Goal: Contribute content: Contribute content

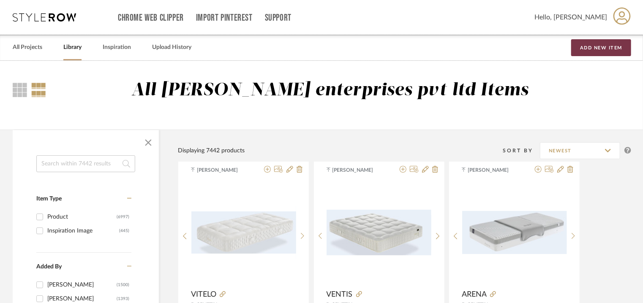
click at [600, 46] on button "Add New Item" at bounding box center [601, 47] width 60 height 17
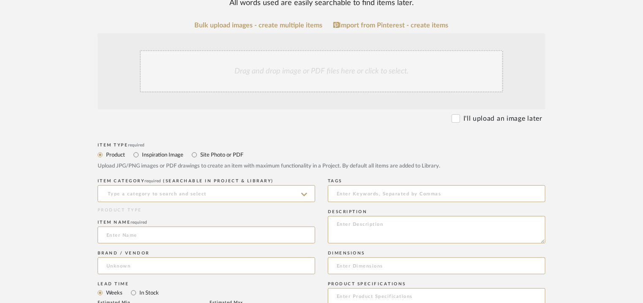
scroll to position [169, 0]
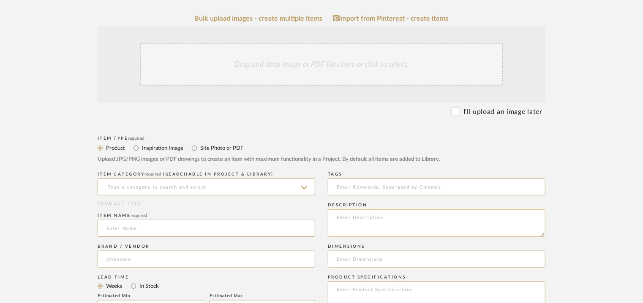
paste textarea "Type: Mattress topper Designer : Na Dimensions : Thickness : 9cm Material & Fin…"
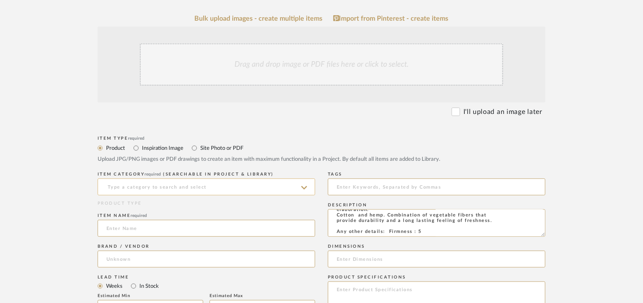
type textarea "Type: Mattress topper Designer : Na Dimensions : Thickness : 9cm Material & Fin…"
click at [212, 181] on input at bounding box center [206, 187] width 217 height 17
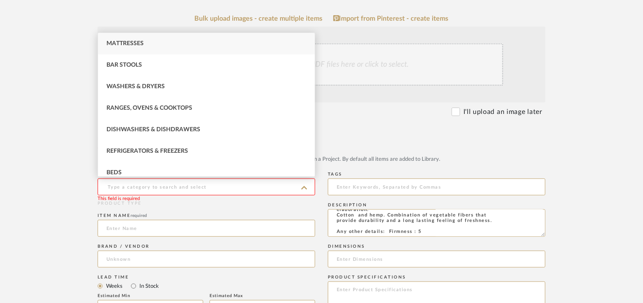
click at [140, 41] on span "Mattresses" at bounding box center [124, 44] width 37 height 6
type input "Mattresses"
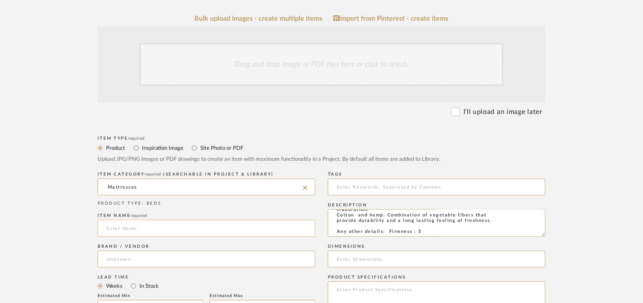
click at [115, 231] on input at bounding box center [206, 228] width 217 height 17
type input "HYPNOSE"
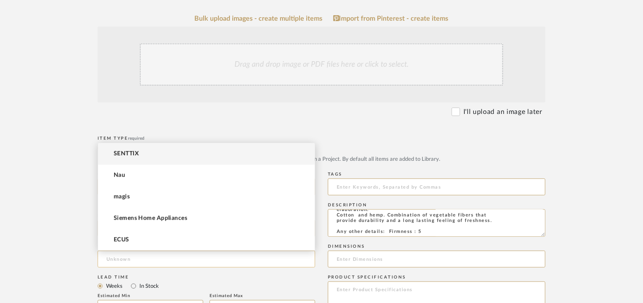
click at [126, 257] on input at bounding box center [206, 259] width 217 height 17
click at [132, 154] on span "SENTTIX" at bounding box center [126, 153] width 25 height 7
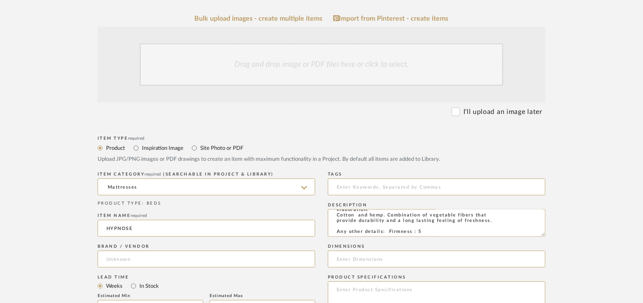
type input "SENTTIX"
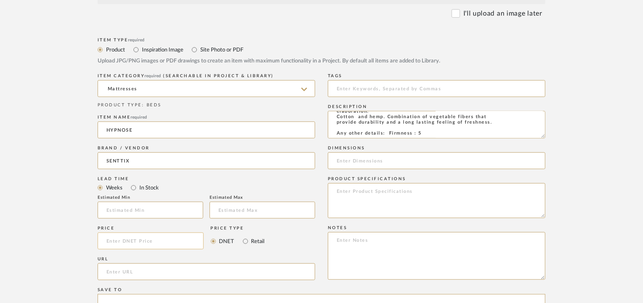
scroll to position [338, 0]
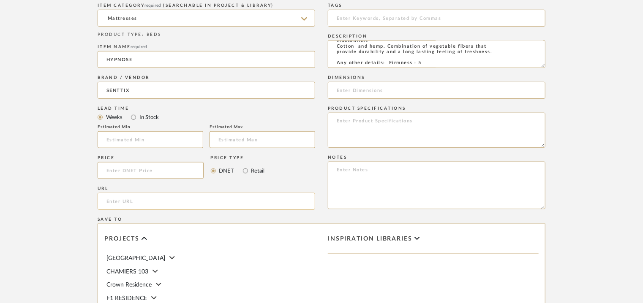
click at [127, 201] on input "url" at bounding box center [206, 201] width 217 height 17
paste input "[URL][DOMAIN_NAME]"
type input "[URL][DOMAIN_NAME]"
click at [355, 176] on textarea at bounding box center [436, 186] width 217 height 48
paste textarea "Price: Na Lead time: Na Customizable: Na 3D available : No BIM available. No Po…"
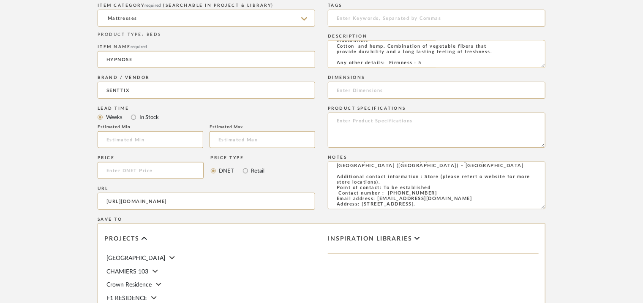
scroll to position [0, 0]
type textarea "Price: Na Lead time: Na Customizable: Na 3D available : No BIM available. No Po…"
click at [340, 15] on input at bounding box center [436, 18] width 217 height 17
type input "N"
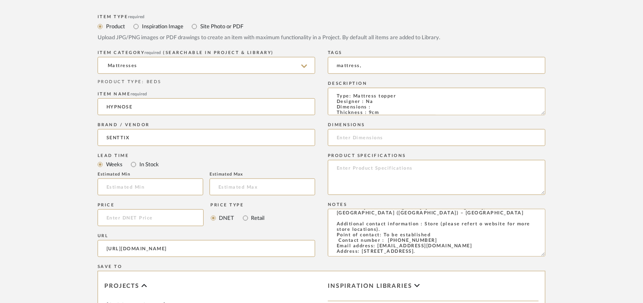
scroll to position [169, 0]
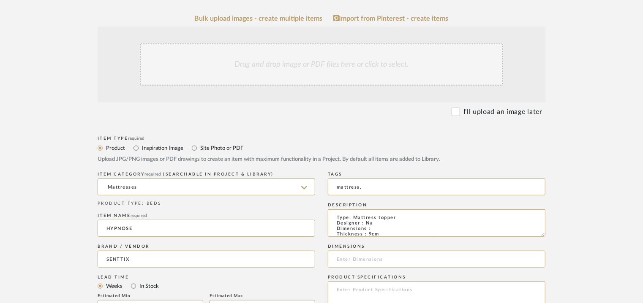
type input "mattress,"
click at [312, 62] on div "Drag and drop image or PDF files here or click to select." at bounding box center [321, 64] width 363 height 42
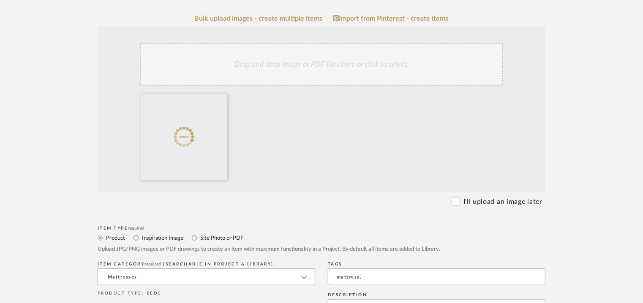
click at [304, 64] on div "Drag and drop image or PDF files here or click to select." at bounding box center [321, 64] width 363 height 42
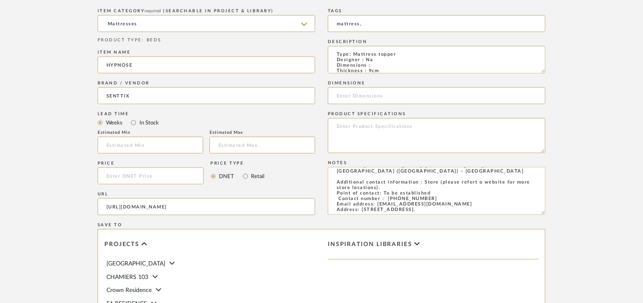
scroll to position [625, 0]
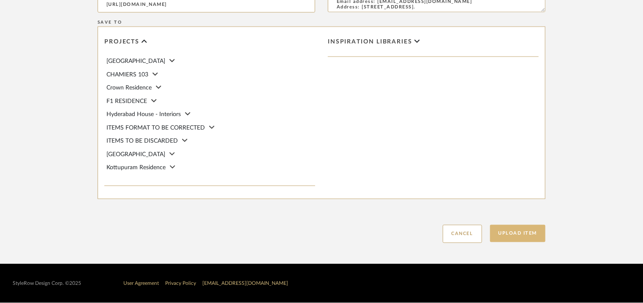
click at [510, 231] on button "Upload Item" at bounding box center [518, 233] width 56 height 17
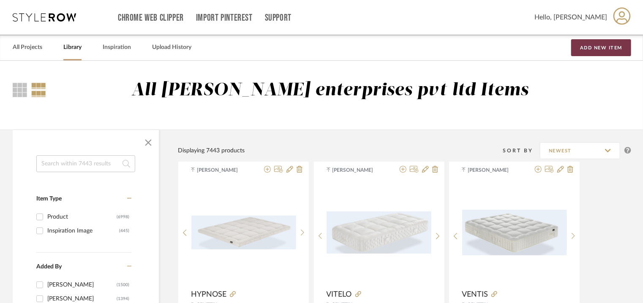
click at [613, 48] on button "Add New Item" at bounding box center [601, 47] width 60 height 17
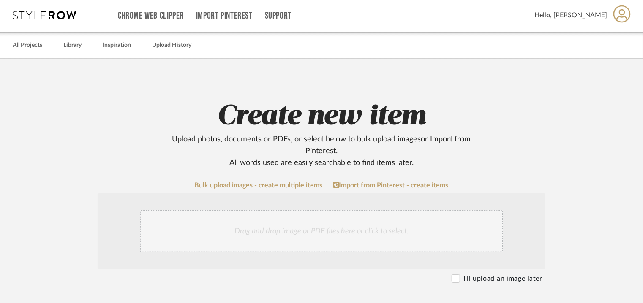
scroll to position [127, 0]
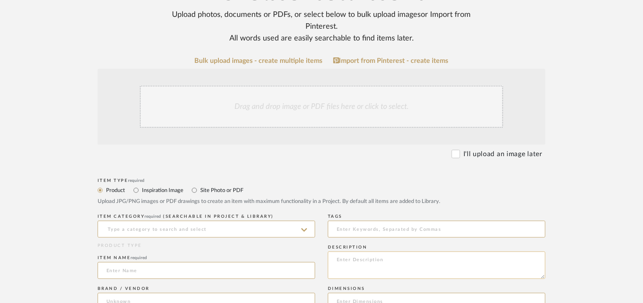
click at [345, 262] on textarea at bounding box center [436, 265] width 217 height 27
paste textarea "Type: Mattress topper Designer : Na Dimensions : -- Thickness : 9cm Material & …"
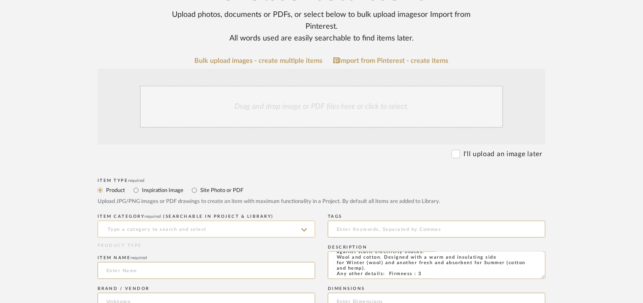
type textarea "Type: Mattress topper Designer : Na Dimensions : -- Thickness : 9cm Material & …"
click at [198, 230] on input at bounding box center [206, 229] width 217 height 17
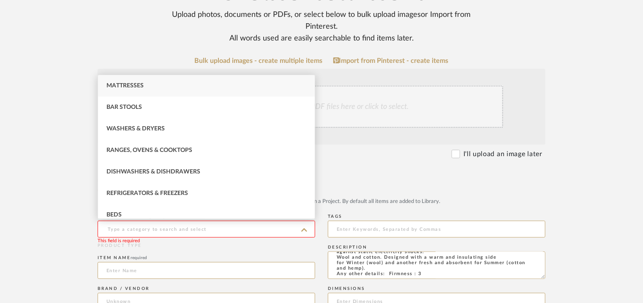
click at [139, 84] on span "Mattresses" at bounding box center [124, 86] width 37 height 6
type input "Mattresses"
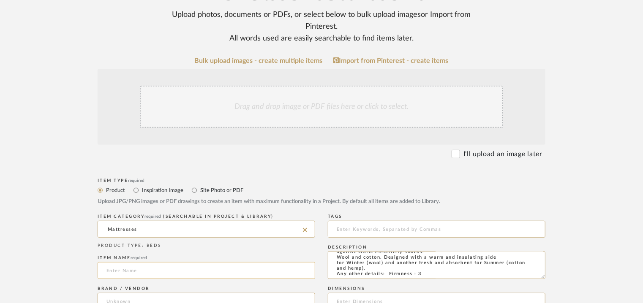
click at [131, 273] on input at bounding box center [206, 270] width 217 height 17
type input "v"
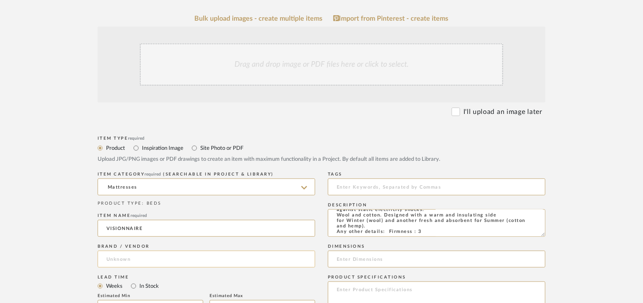
type input "VISIONNAIRE"
click at [143, 257] on input at bounding box center [206, 259] width 217 height 17
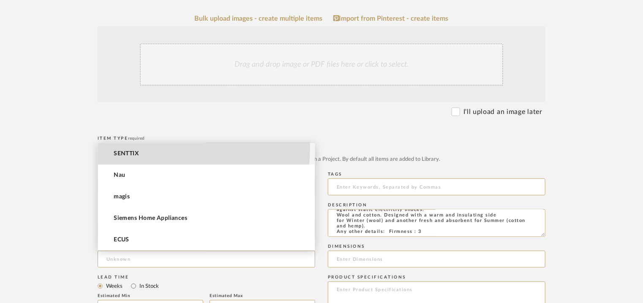
click at [150, 148] on mat-option "SENTTIX" at bounding box center [206, 154] width 217 height 22
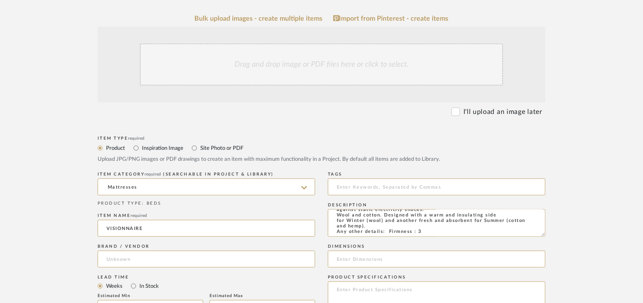
type input "SENTTIX"
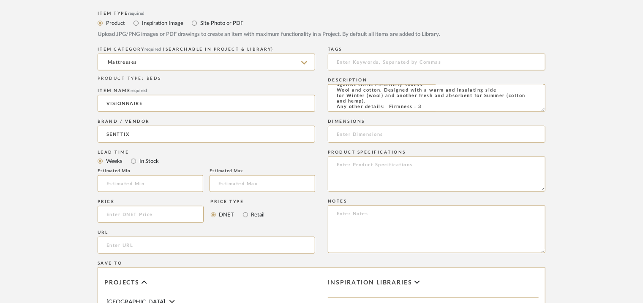
scroll to position [296, 0]
click at [121, 240] on input "url" at bounding box center [206, 243] width 217 height 17
paste input "[URL][DOMAIN_NAME]"
type input "[URL][DOMAIN_NAME]"
click at [397, 60] on input at bounding box center [436, 60] width 217 height 17
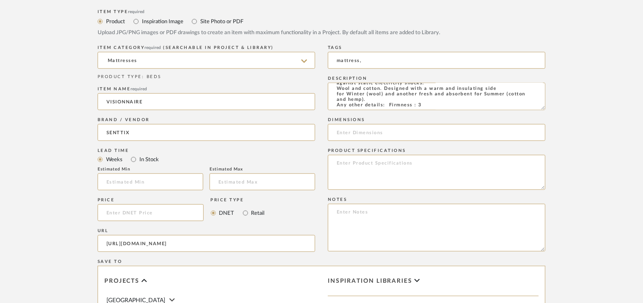
type input "mattress,"
click at [351, 215] on textarea at bounding box center [436, 228] width 217 height 48
paste textarea "Price: Na Lead time: Na Customizable: Na 3D available : No BIM available. No Po…"
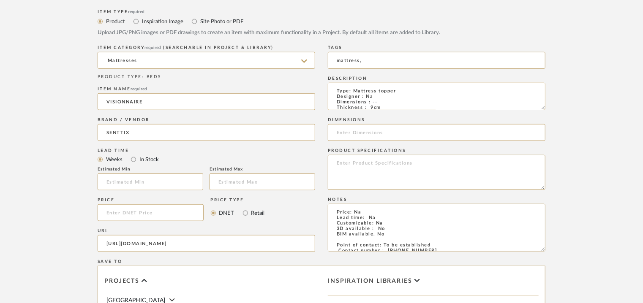
scroll to position [169, 0]
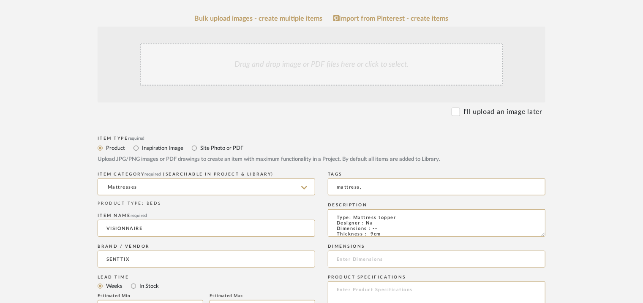
type textarea "Price: Na Lead time: Na Customizable: Na 3D available : No BIM available. No Po…"
click at [337, 68] on div "Drag and drop image or PDF files here or click to select." at bounding box center [321, 64] width 363 height 42
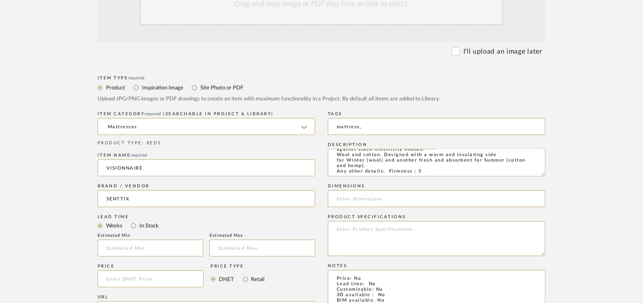
scroll to position [84, 0]
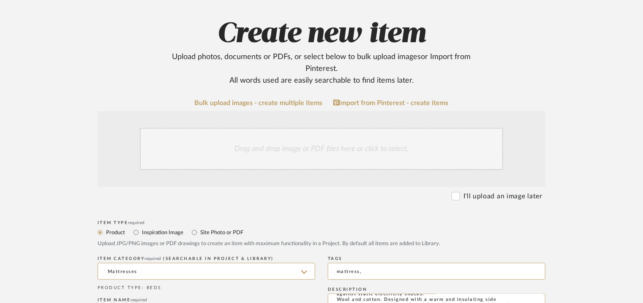
click at [285, 151] on div "Drag and drop image or PDF files here or click to select." at bounding box center [321, 149] width 363 height 42
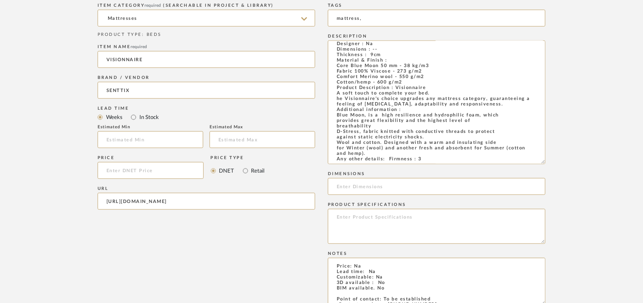
scroll to position [0, 0]
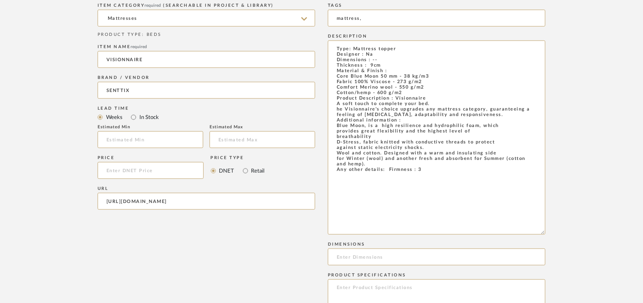
drag, startPoint x: 541, startPoint y: 65, endPoint x: 579, endPoint y: 234, distance: 173.1
click at [579, 234] on form "Bulk upload images - create multiple items Import from Pinterest - create items…" at bounding box center [321, 226] width 538 height 761
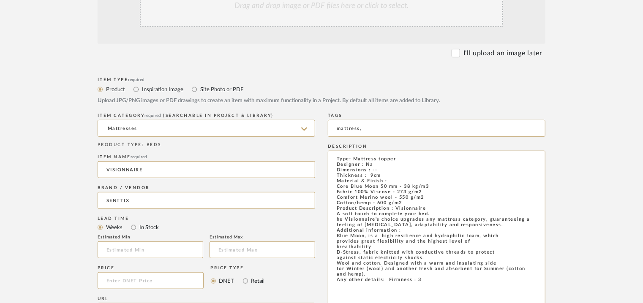
scroll to position [169, 0]
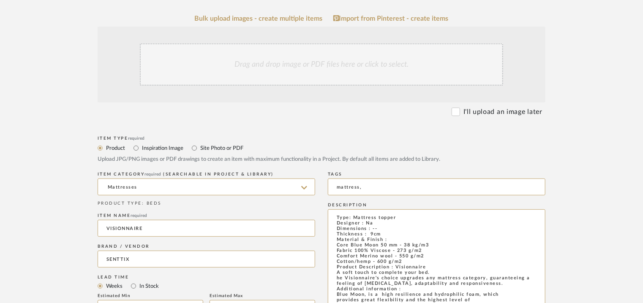
click at [281, 66] on div "Drag and drop image or PDF files here or click to select." at bounding box center [321, 64] width 363 height 42
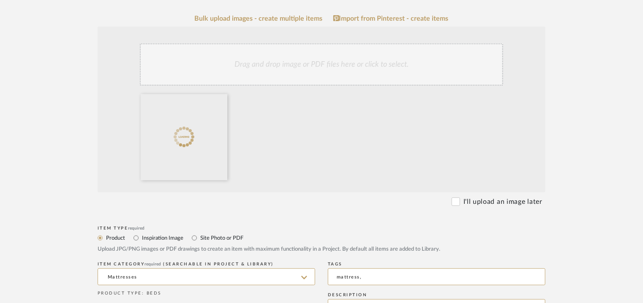
click at [327, 66] on div "Drag and drop image or PDF files here or click to select." at bounding box center [321, 64] width 363 height 42
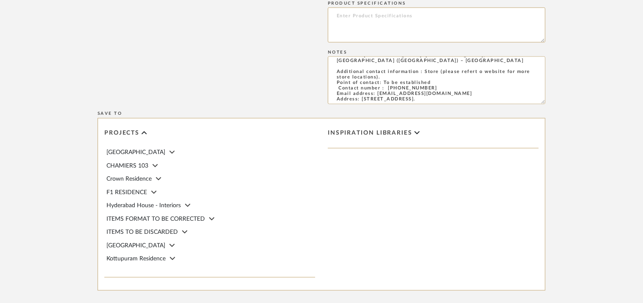
scroll to position [793, 0]
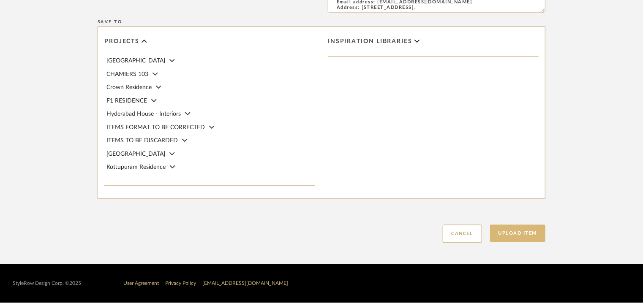
click at [536, 233] on button "Upload Item" at bounding box center [518, 233] width 56 height 17
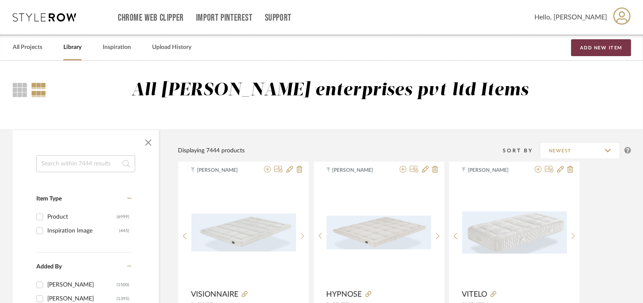
click at [603, 46] on button "Add New Item" at bounding box center [601, 47] width 60 height 17
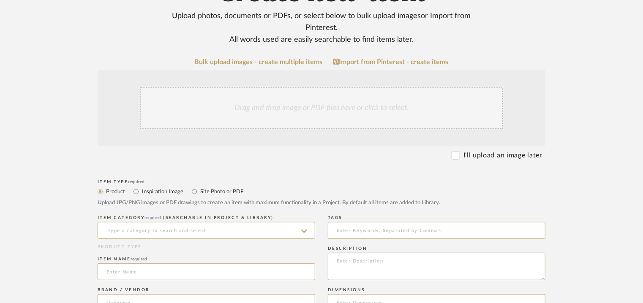
scroll to position [127, 0]
click at [348, 260] on textarea at bounding box center [436, 265] width 217 height 27
paste textarea "Type: Mattress topper Designer : Na Dimensions : 160x 200cm Thickness : 9cm Mat…"
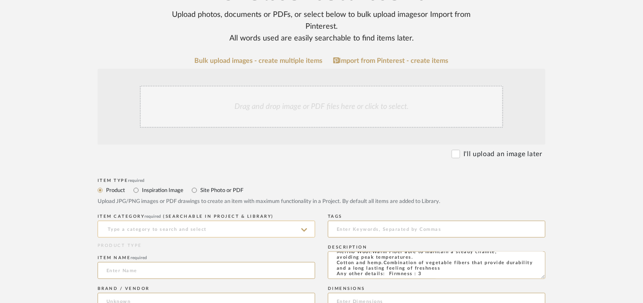
type textarea "Type: Mattress topper Designer : Na Dimensions : 160x 200cm Thickness : 9cm Mat…"
click at [227, 224] on input at bounding box center [206, 229] width 217 height 17
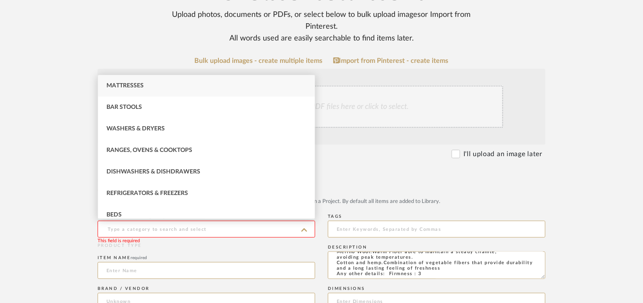
click at [130, 84] on span "Mattresses" at bounding box center [124, 86] width 37 height 6
type input "Mattresses"
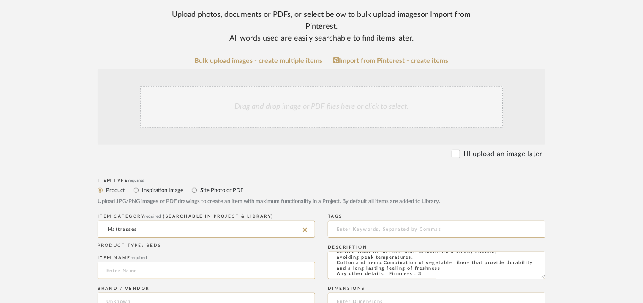
click at [131, 271] on input at bounding box center [206, 270] width 217 height 17
type input "MAGIQUE"
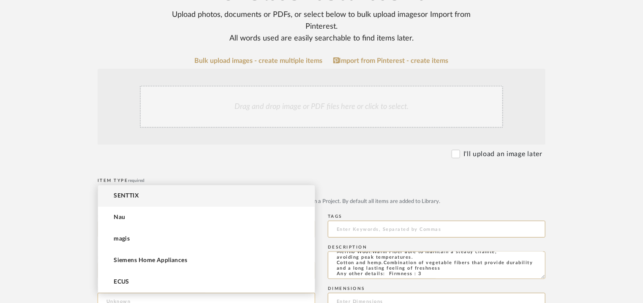
click at [154, 296] on input at bounding box center [206, 301] width 217 height 17
click at [154, 194] on mat-option "SENTTIX" at bounding box center [206, 196] width 217 height 22
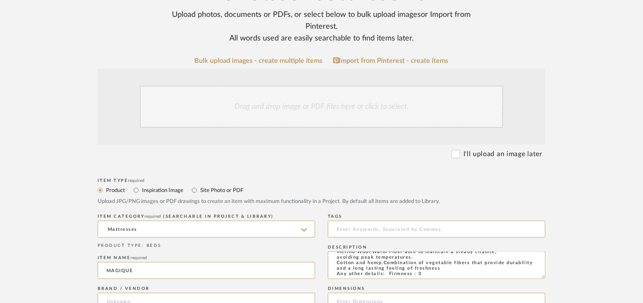
type input "SENTTIX"
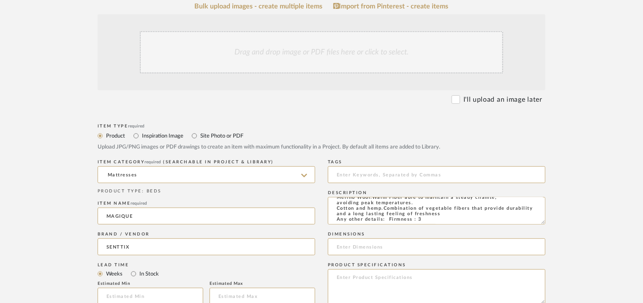
scroll to position [296, 0]
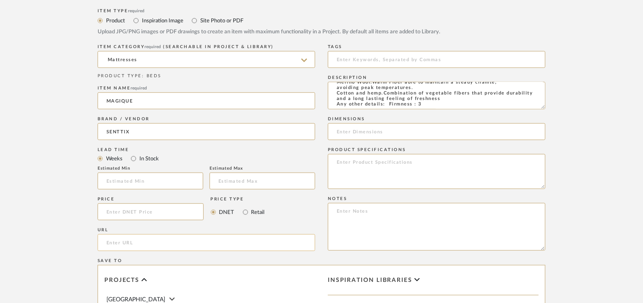
click at [115, 245] on input "url" at bounding box center [206, 242] width 217 height 17
paste input "[URL][DOMAIN_NAME]"
type input "[URL][DOMAIN_NAME]"
click at [387, 60] on input at bounding box center [436, 59] width 217 height 17
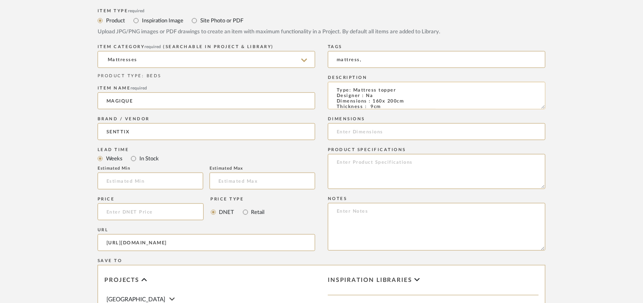
scroll to position [42, 0]
type input "mattress,"
click at [379, 139] on input at bounding box center [436, 131] width 217 height 17
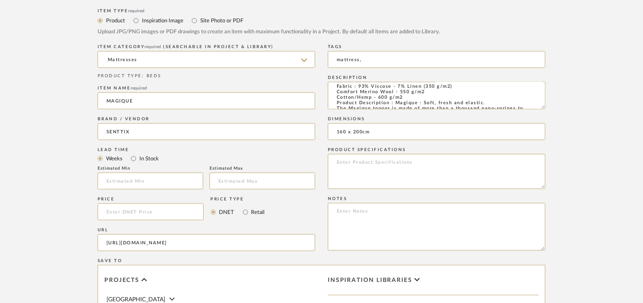
type input "160 x 200cm"
click at [345, 214] on textarea at bounding box center [436, 227] width 217 height 48
paste textarea "Price: Na Lead time: Na Customizable: Na 3D available : No BIM available. No Po…"
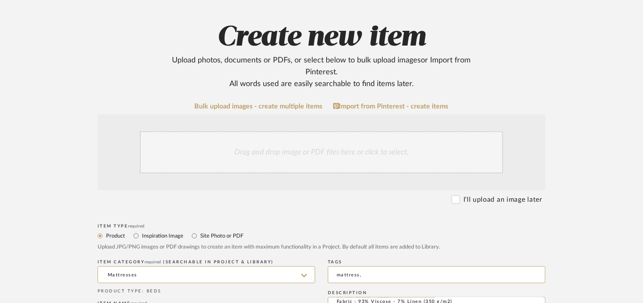
scroll to position [1, 0]
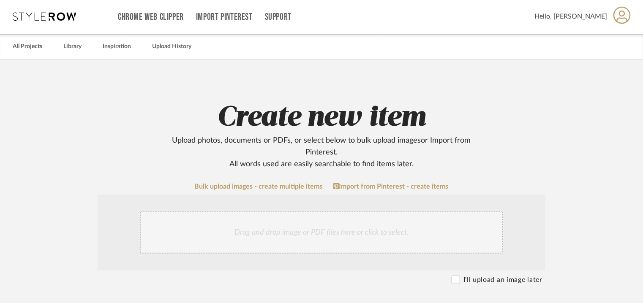
type textarea "Price: Na Lead time: Na Customizable: Na 3D available : No BIM available. No Po…"
click at [276, 233] on div "Drag and drop image or PDF files here or click to select." at bounding box center [321, 233] width 363 height 42
click at [329, 227] on div "Drag and drop image or PDF files here or click to select." at bounding box center [321, 233] width 363 height 42
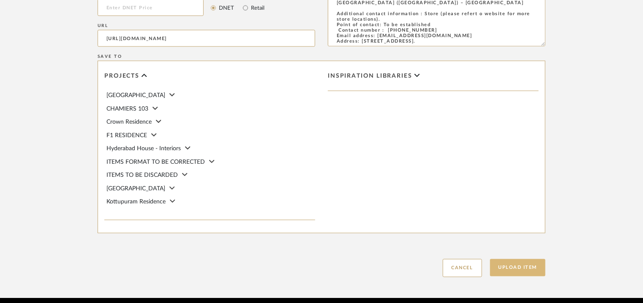
scroll to position [625, 0]
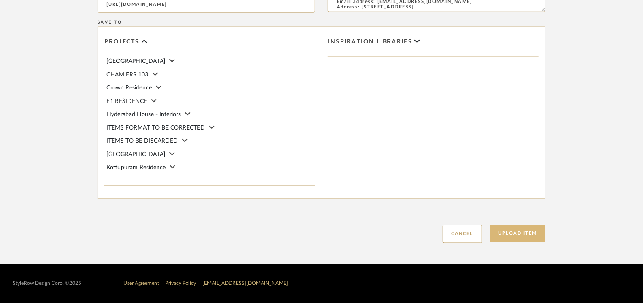
click at [520, 231] on button "Upload Item" at bounding box center [518, 233] width 56 height 17
